Goal: Task Accomplishment & Management: Use online tool/utility

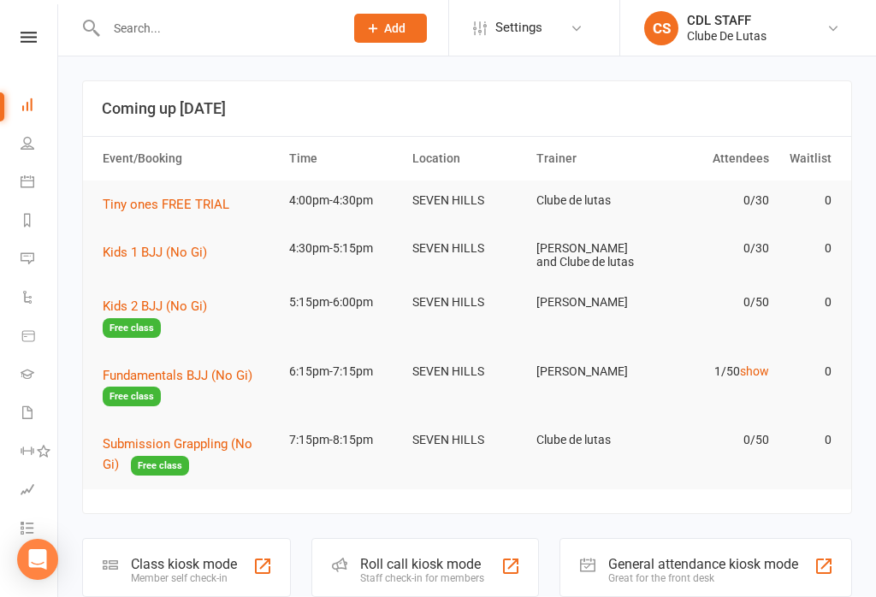
click at [32, 175] on icon at bounding box center [28, 181] width 14 height 14
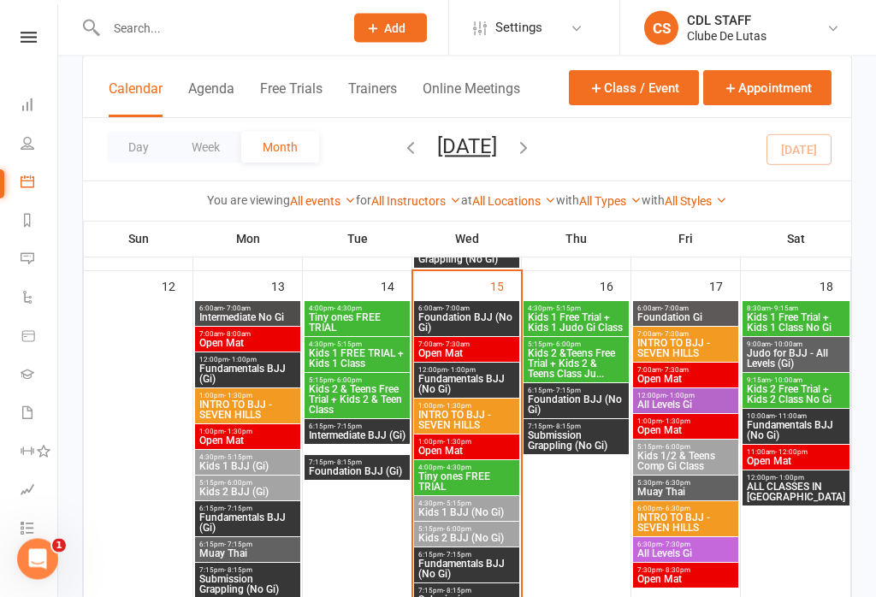
scroll to position [807, 0]
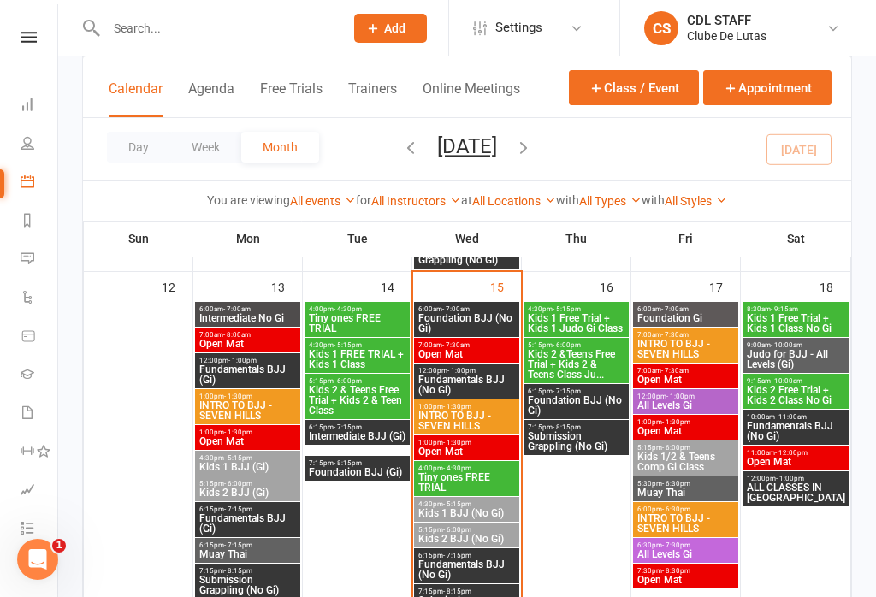
click at [471, 364] on div "12:00pm - 1:00pm Fundamentals BJJ (No Gi)" at bounding box center [466, 381] width 105 height 35
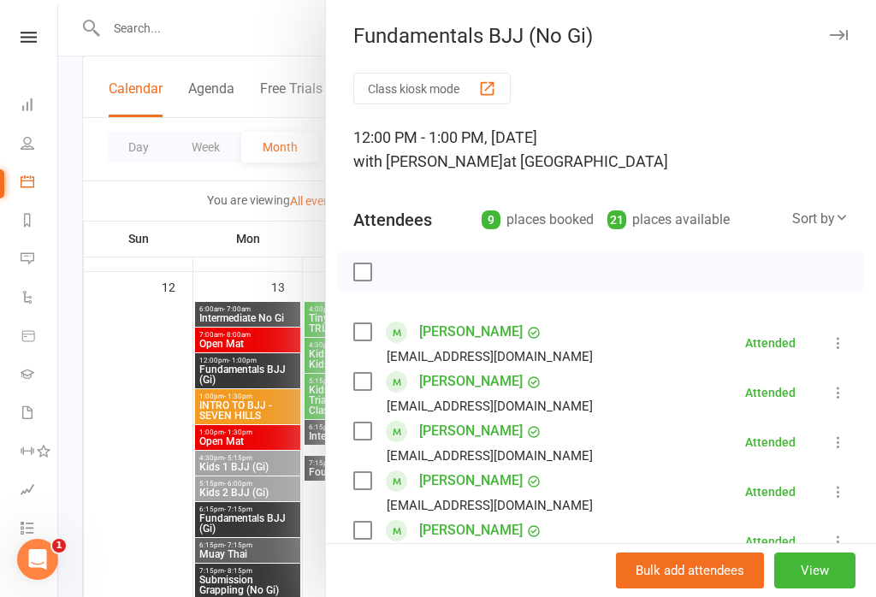
scroll to position [0, 0]
click at [427, 82] on button "Class kiosk mode" at bounding box center [431, 89] width 157 height 32
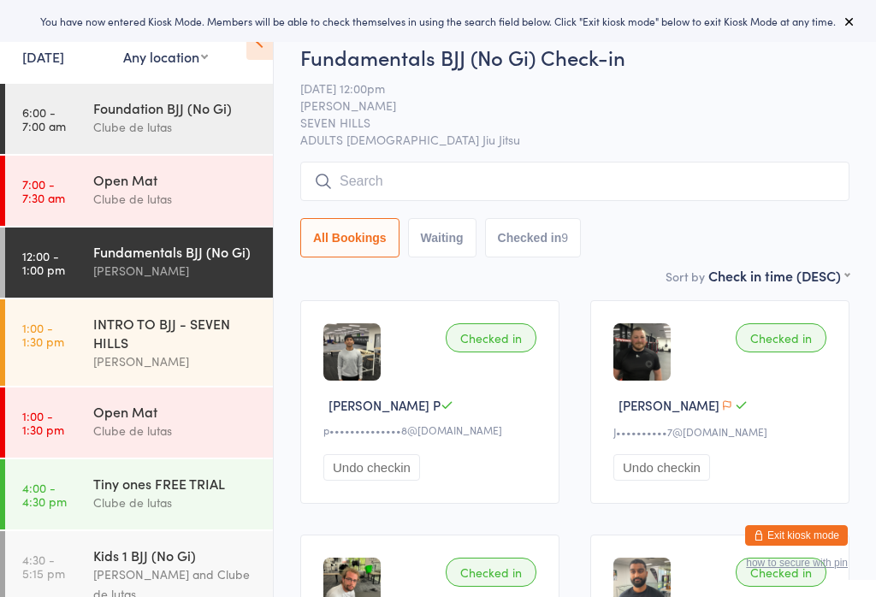
click at [399, 186] on input "search" at bounding box center [574, 181] width 549 height 39
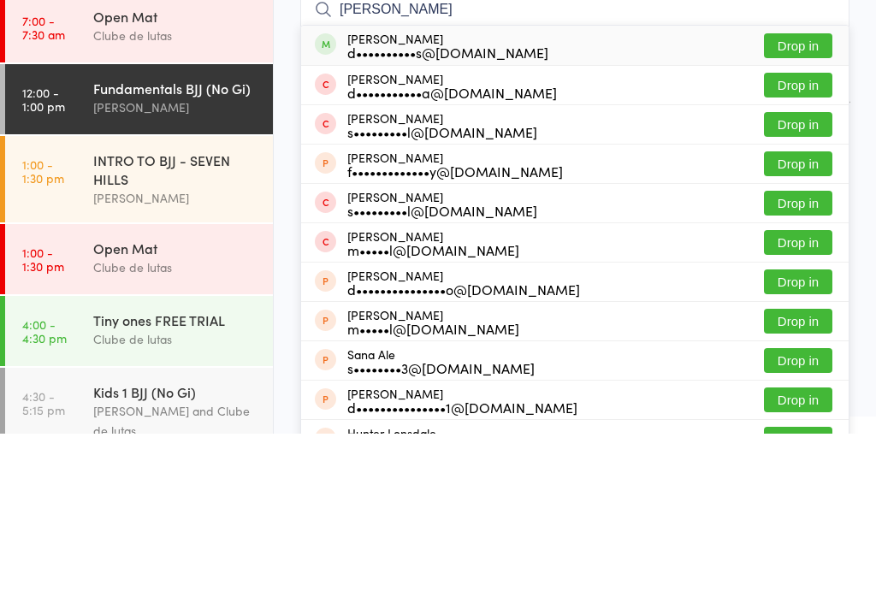
type input "Dale"
click at [802, 197] on button "Drop in" at bounding box center [798, 209] width 68 height 25
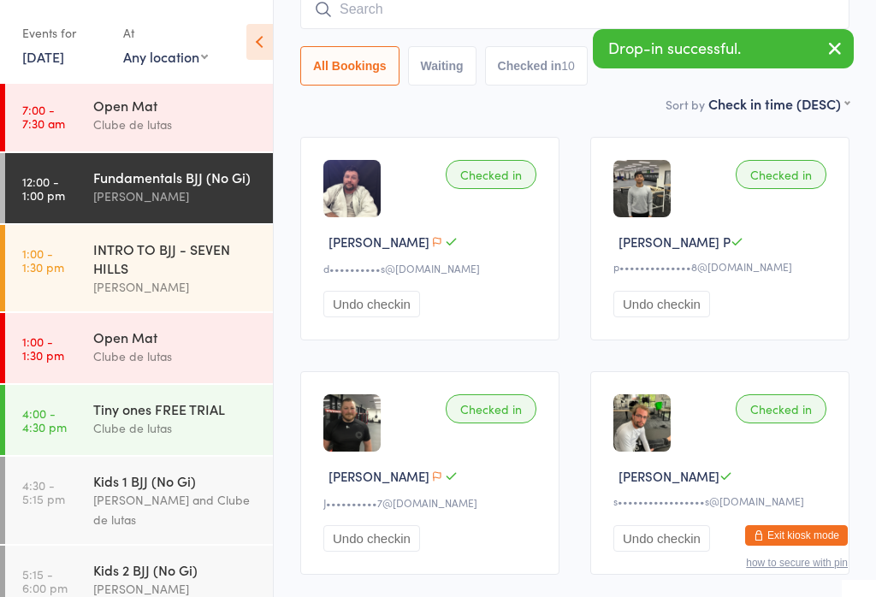
scroll to position [77, 0]
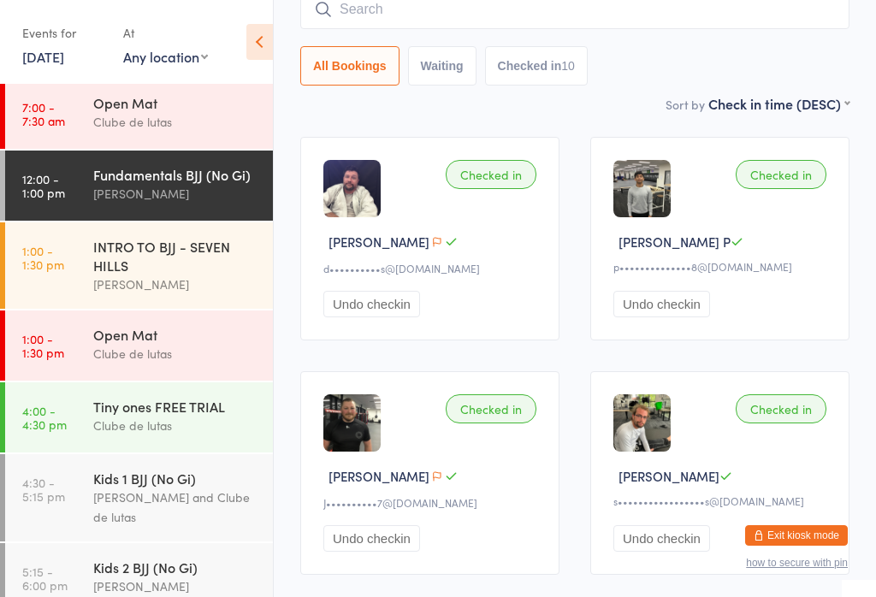
click at [145, 411] on div "Tiny ones FREE TRIAL" at bounding box center [175, 406] width 165 height 19
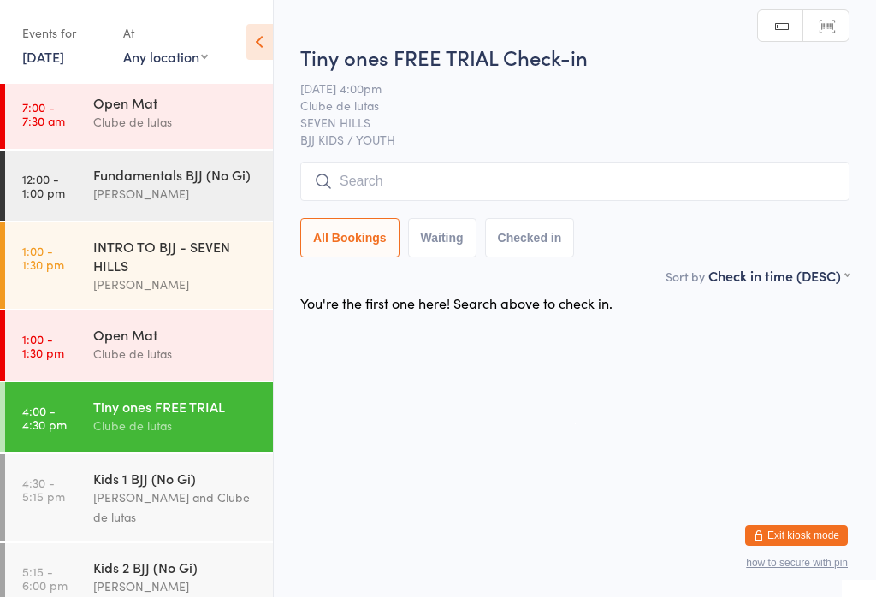
click at [152, 494] on div "[PERSON_NAME] and Clube de lutas" at bounding box center [175, 507] width 165 height 39
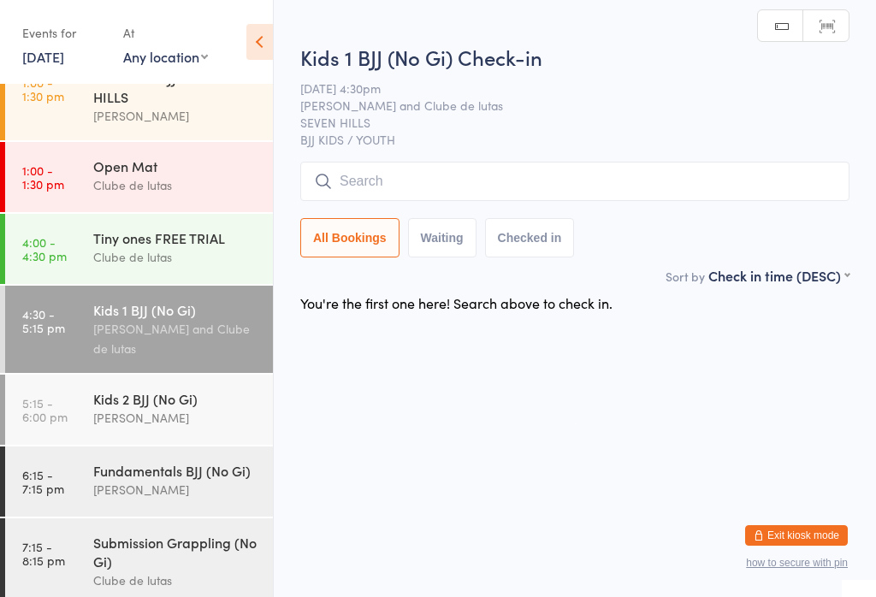
scroll to position [245, 0]
click at [152, 390] on div "Kids 2 BJJ (No Gi)" at bounding box center [175, 399] width 165 height 19
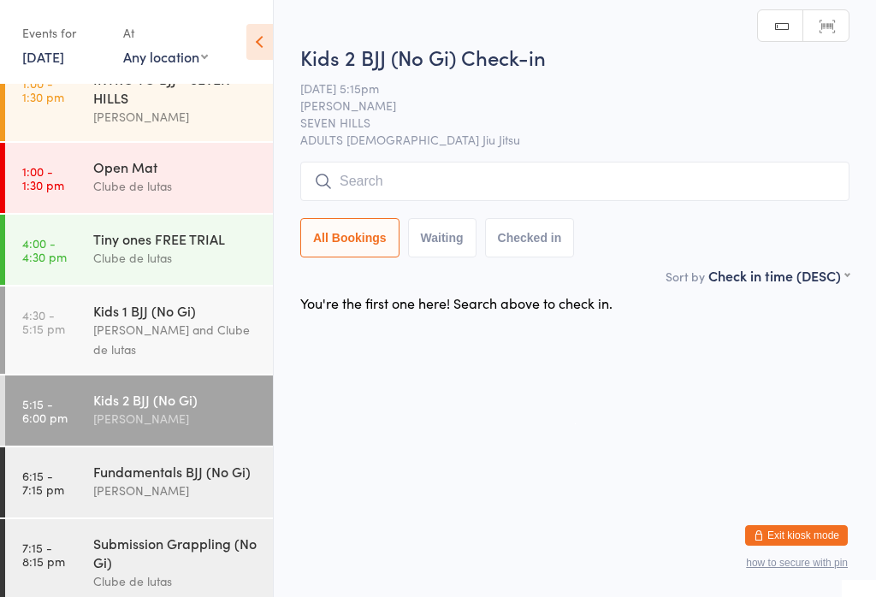
click at [156, 462] on div "Fundamentals BJJ (No Gi)" at bounding box center [175, 471] width 165 height 19
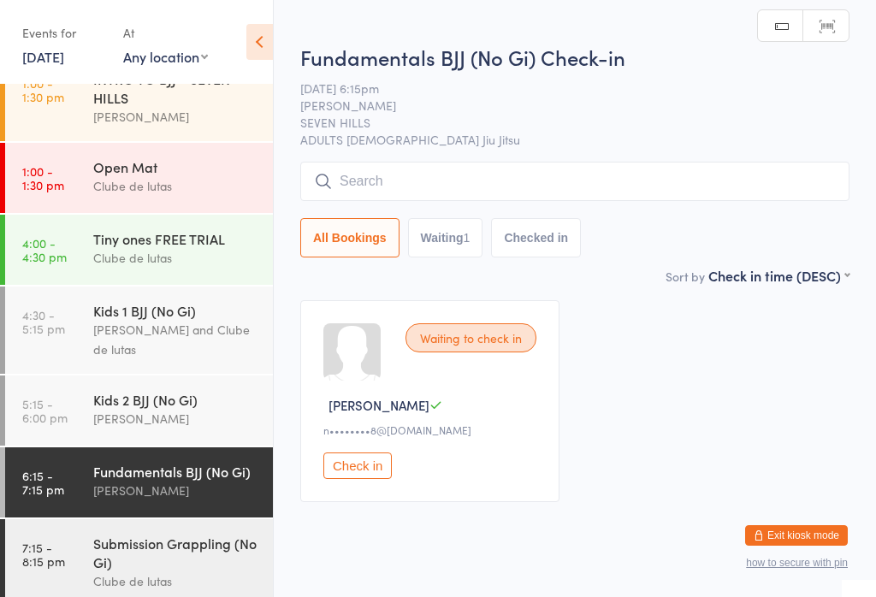
click at [168, 307] on div "Kids 1 BJJ (No Gi)" at bounding box center [175, 310] width 165 height 19
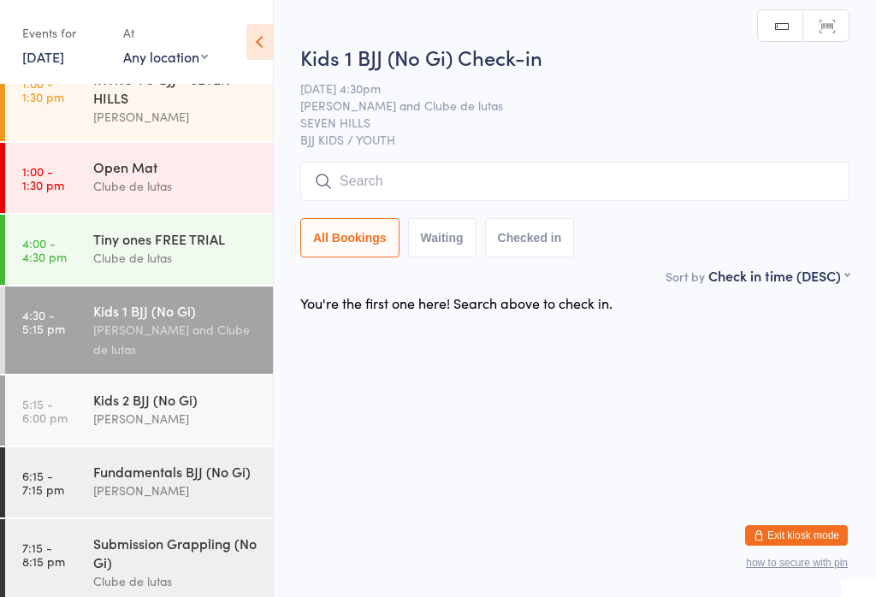
click at [161, 248] on div "Tiny ones FREE TRIAL" at bounding box center [175, 238] width 165 height 19
